Goal: Transaction & Acquisition: Subscribe to service/newsletter

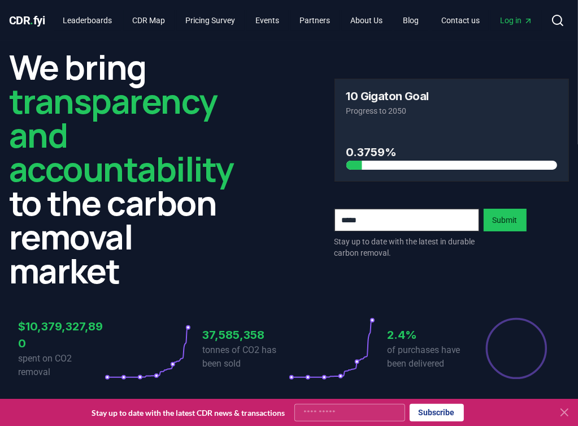
click at [330, 416] on input "Your email" at bounding box center [350, 413] width 111 height 18
type input "**********"
click at [430, 411] on button "Subscribe" at bounding box center [437, 413] width 54 height 18
